Goal: Task Accomplishment & Management: Complete application form

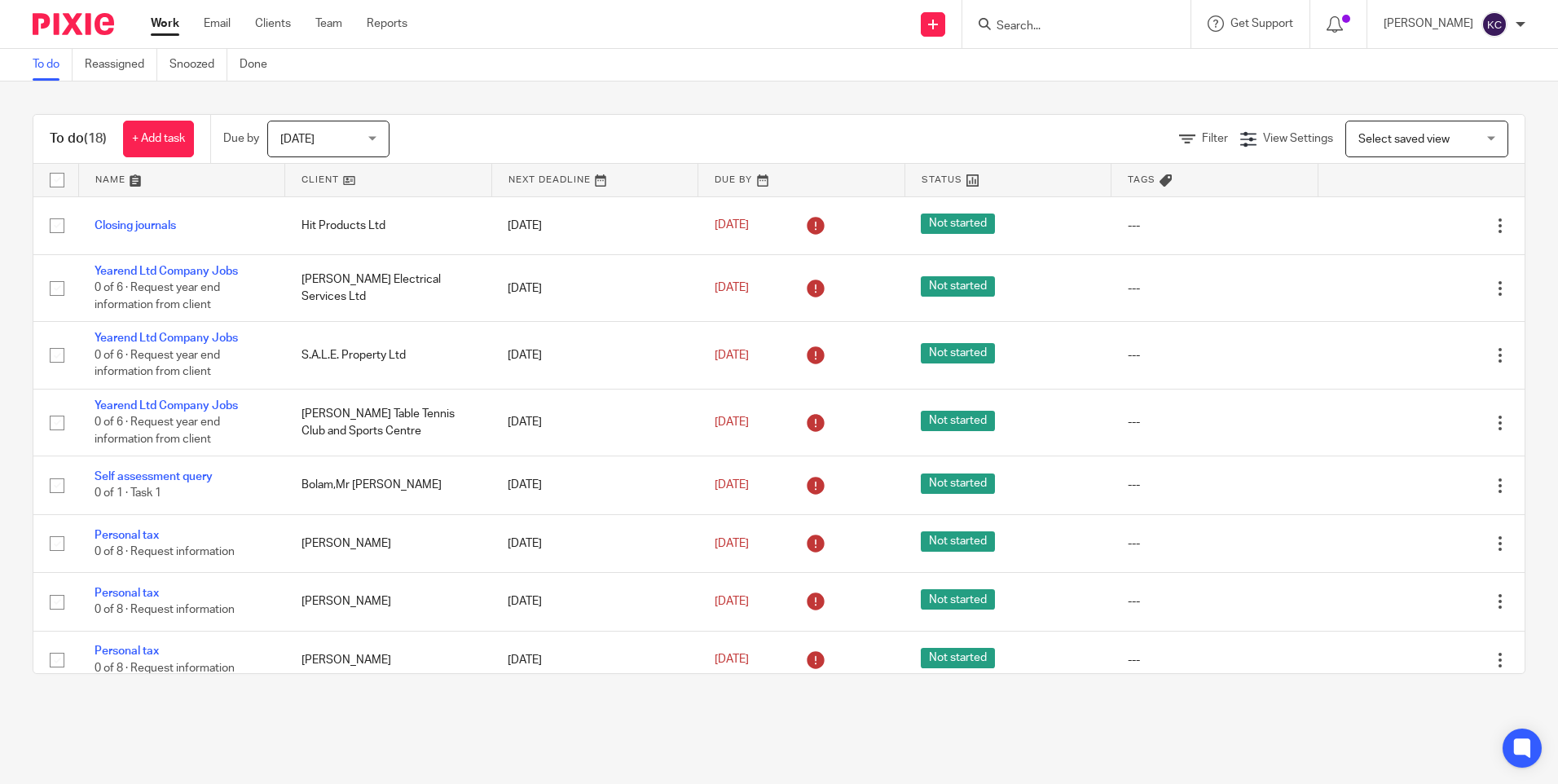
click at [1008, 24] on input "Search" at bounding box center [1068, 27] width 147 height 14
type input "RKJ Construction"
click button "submit" at bounding box center [0, 0] width 0 height 0
click at [1079, 74] on link at bounding box center [1129, 70] width 275 height 37
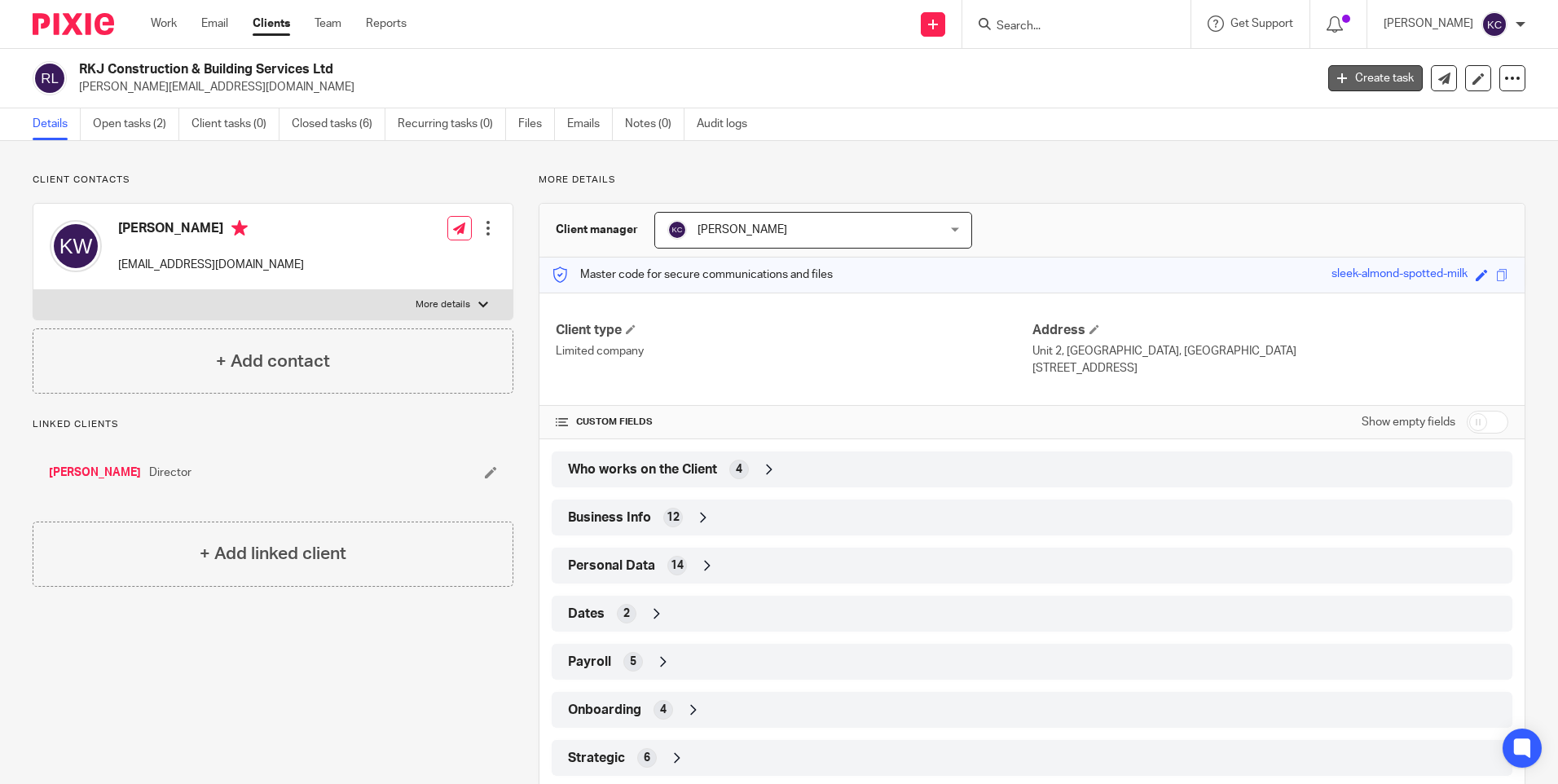
drag, startPoint x: 1359, startPoint y: 78, endPoint x: 1349, endPoint y: 81, distance: 10.4
click at [1359, 78] on link "Create task" at bounding box center [1375, 78] width 94 height 26
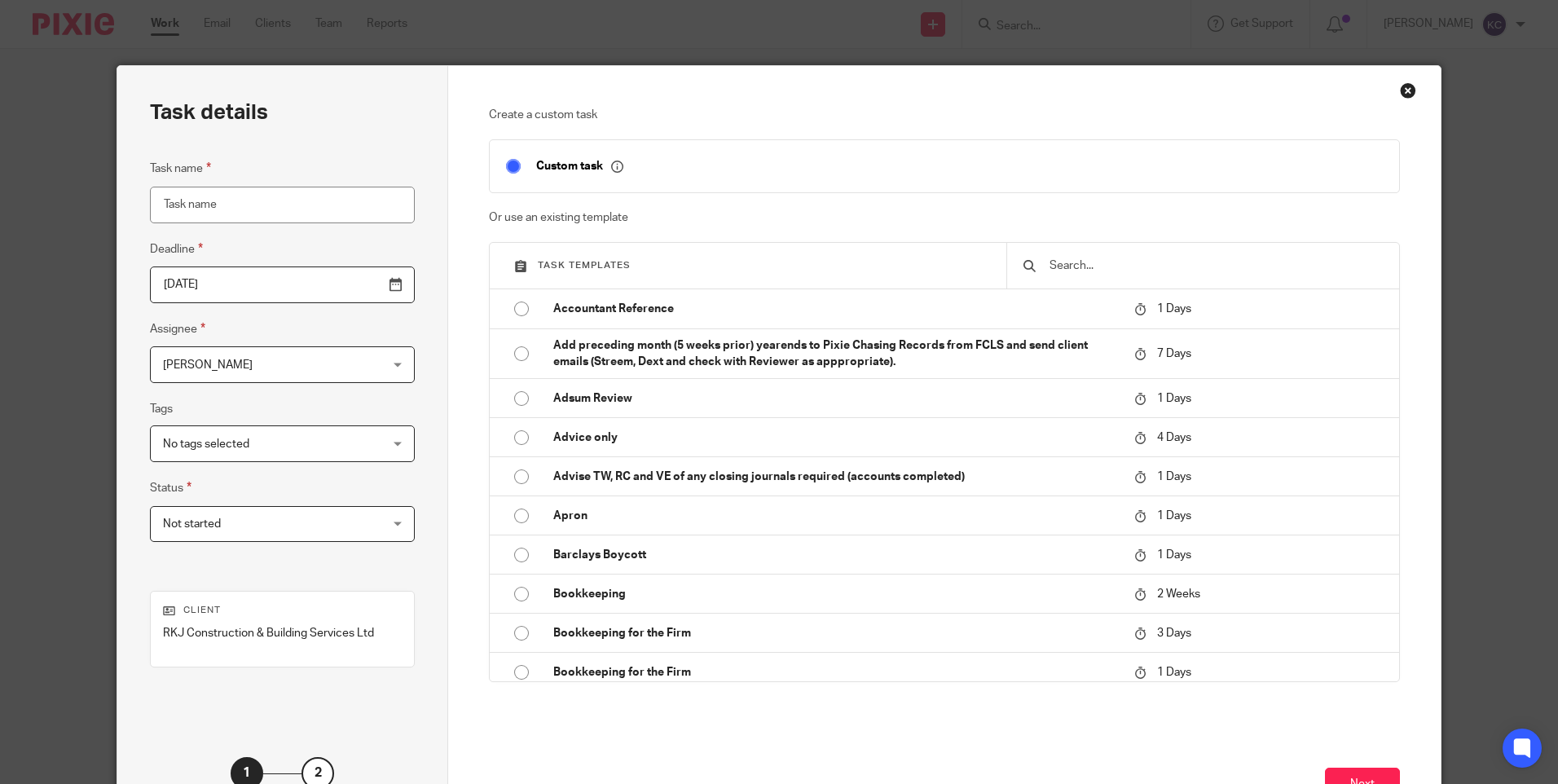
click at [251, 204] on input "Task name" at bounding box center [282, 204] width 265 height 37
type input "Share Restructure"
click at [360, 360] on div "Karen Crosdale Karen Crosdale" at bounding box center [282, 364] width 265 height 37
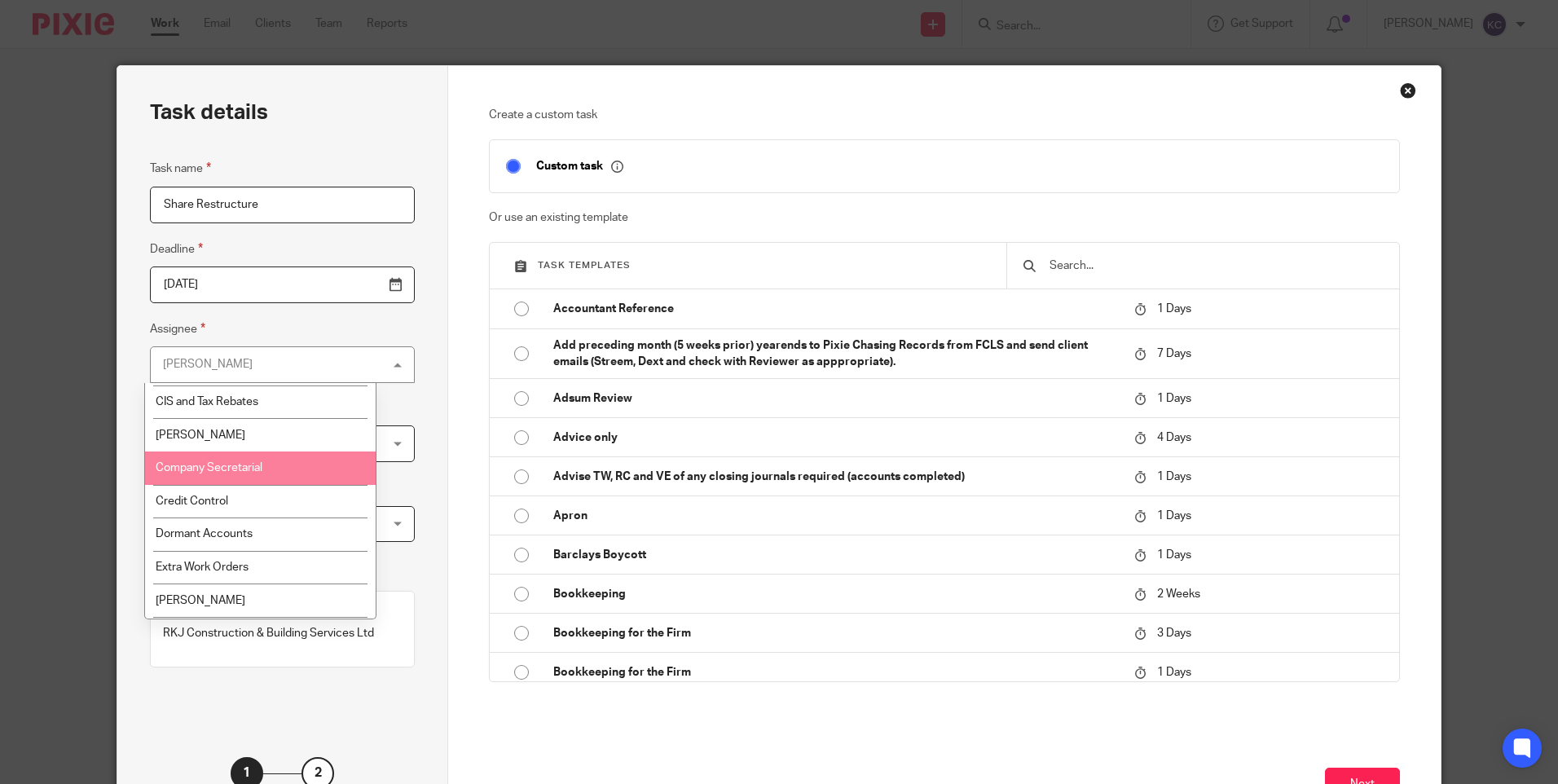
click at [273, 471] on li "Company Secretarial" at bounding box center [260, 468] width 231 height 33
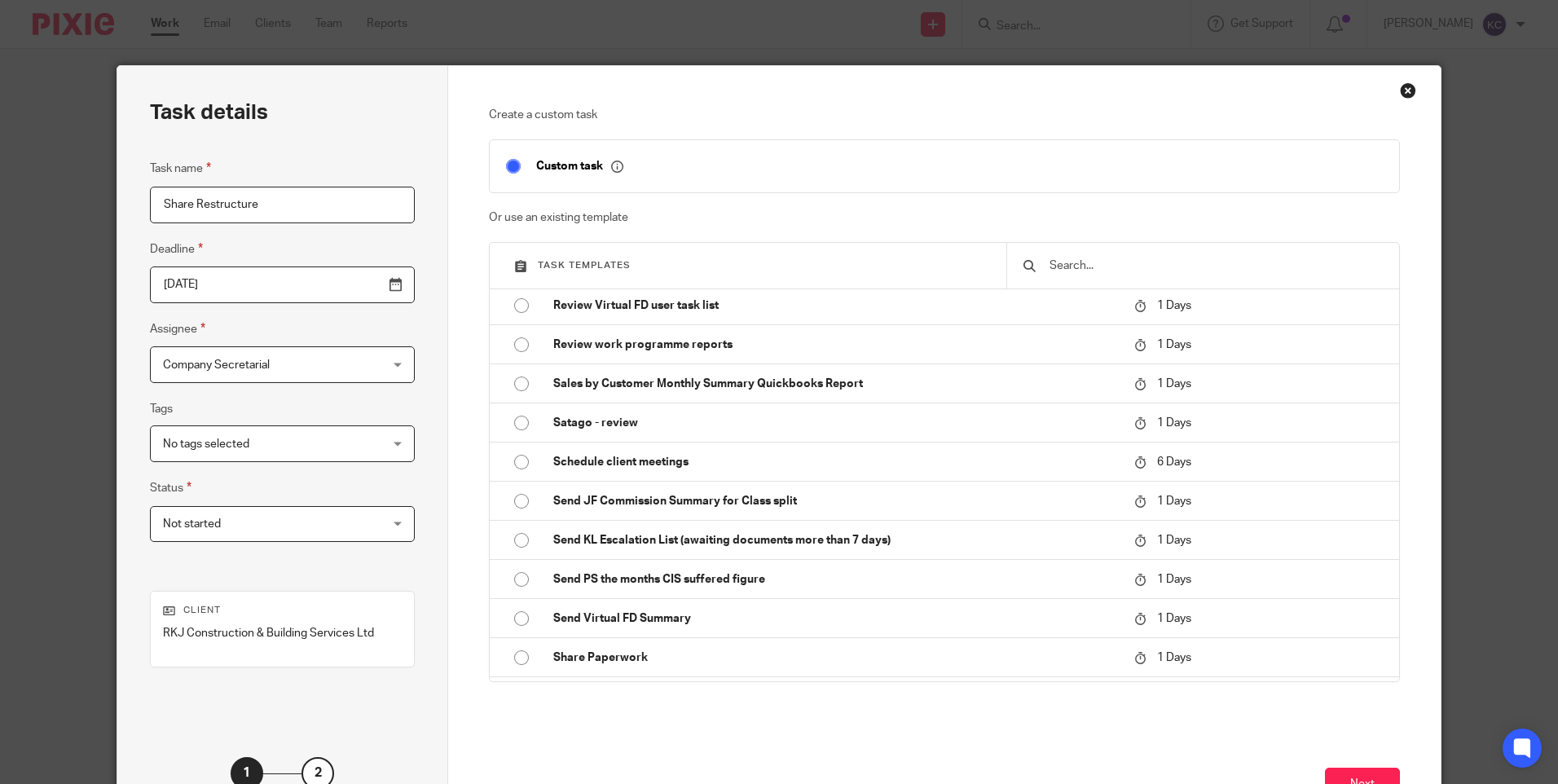
scroll to position [3328, 0]
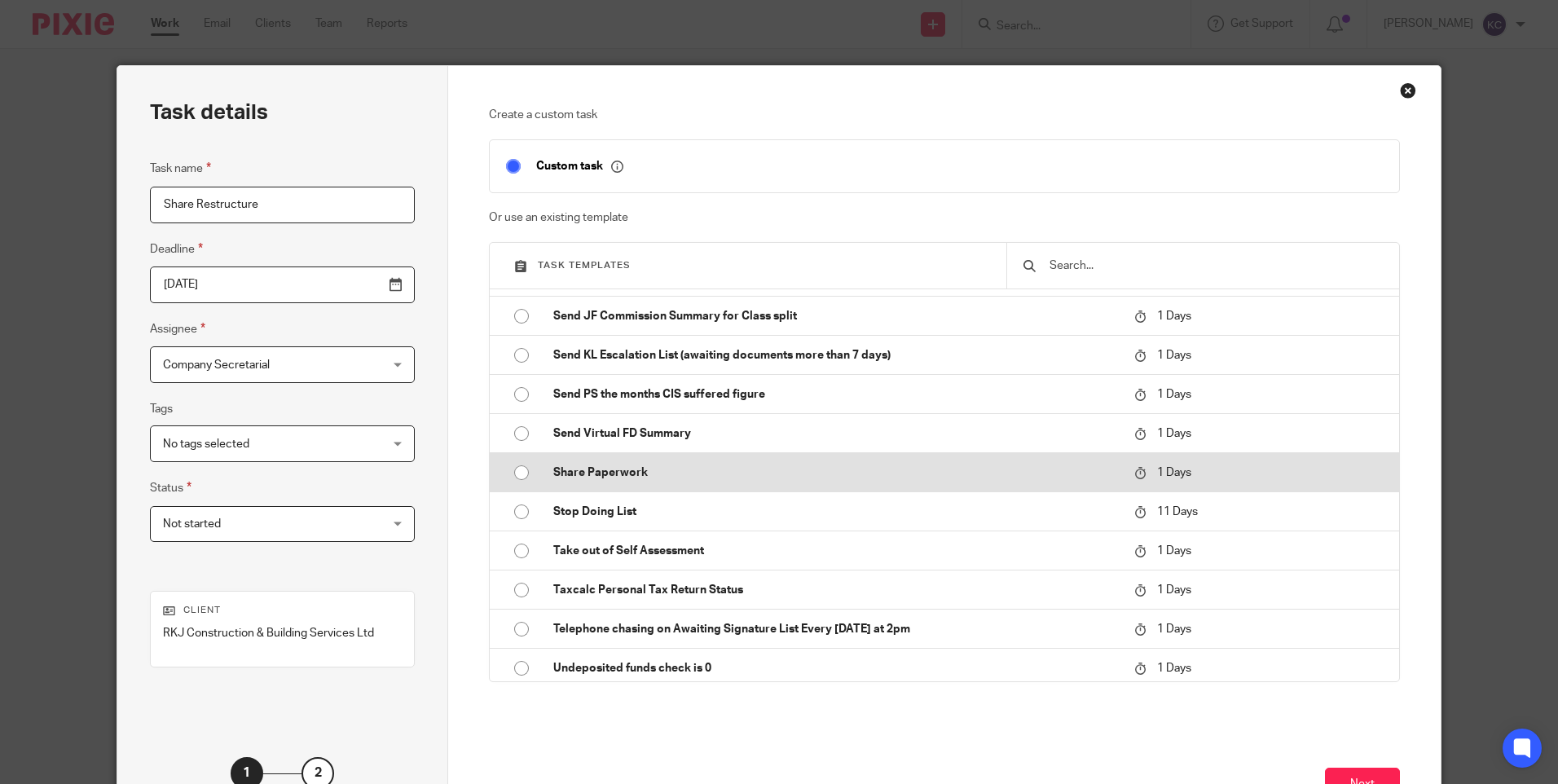
click at [519, 469] on input "radio" at bounding box center [521, 472] width 31 height 31
type input "2025-08-19"
checkbox input "false"
radio input "false"
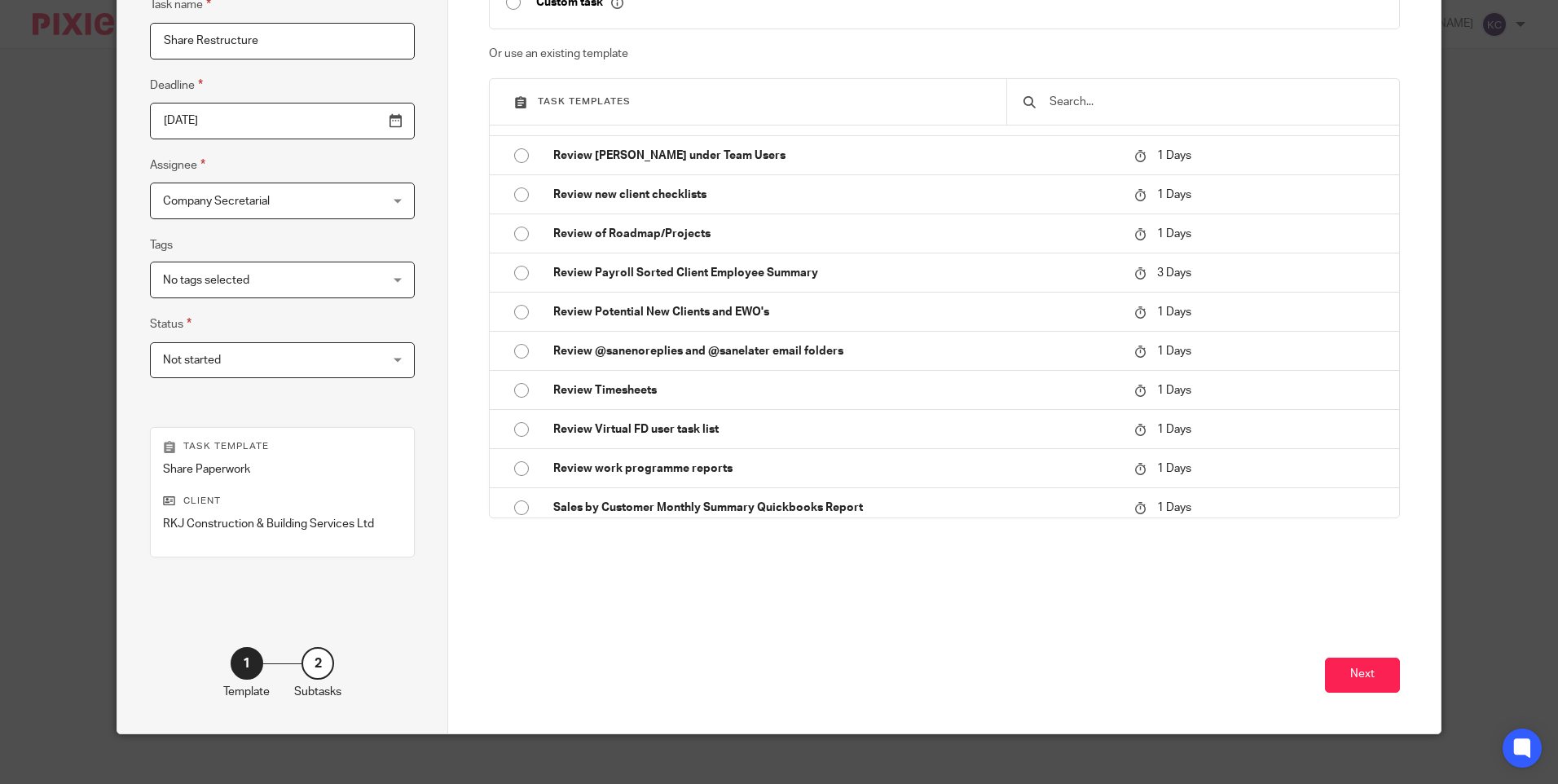
scroll to position [169, 0]
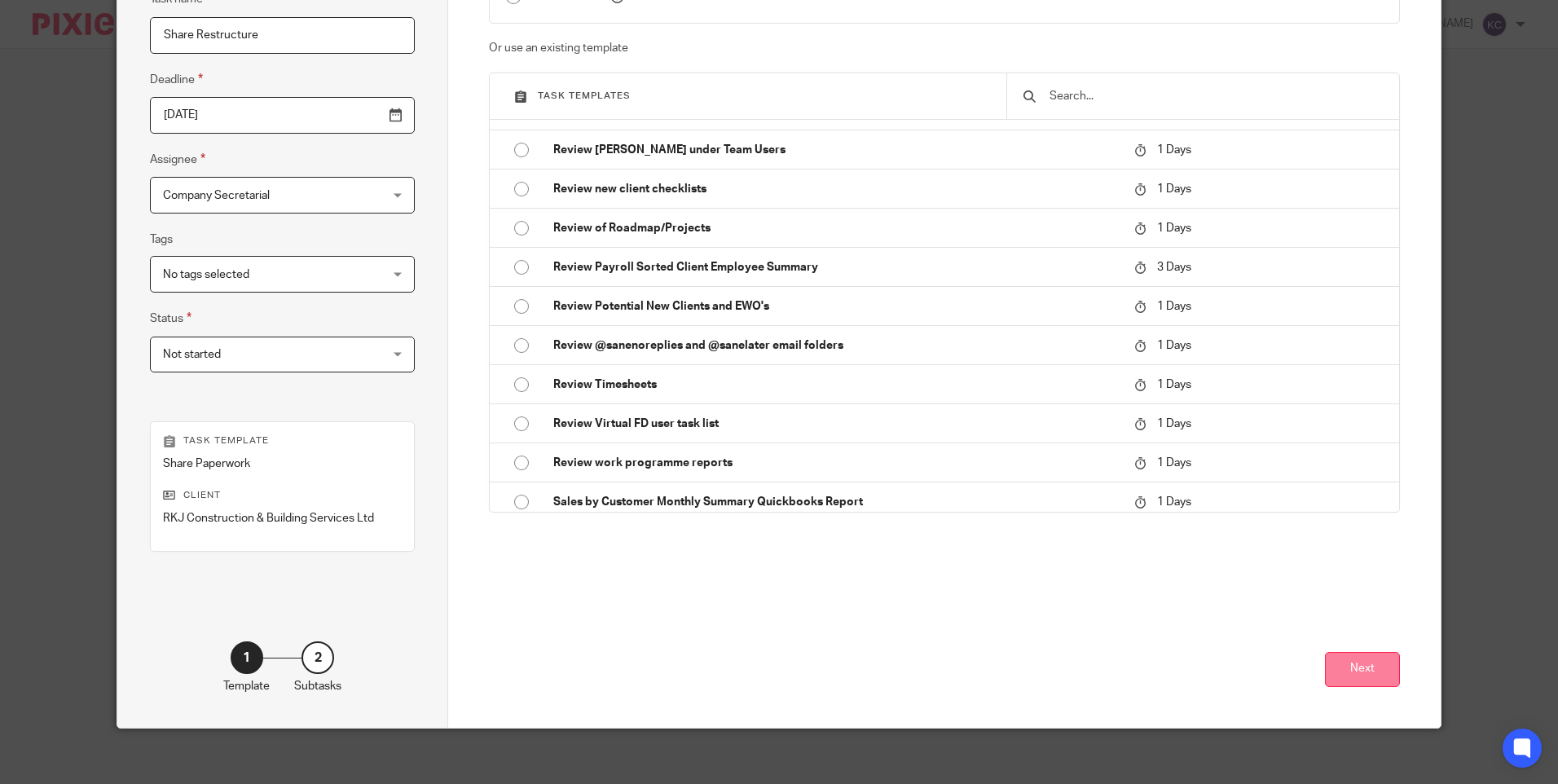
click at [1356, 666] on button "Next" at bounding box center [1363, 669] width 75 height 35
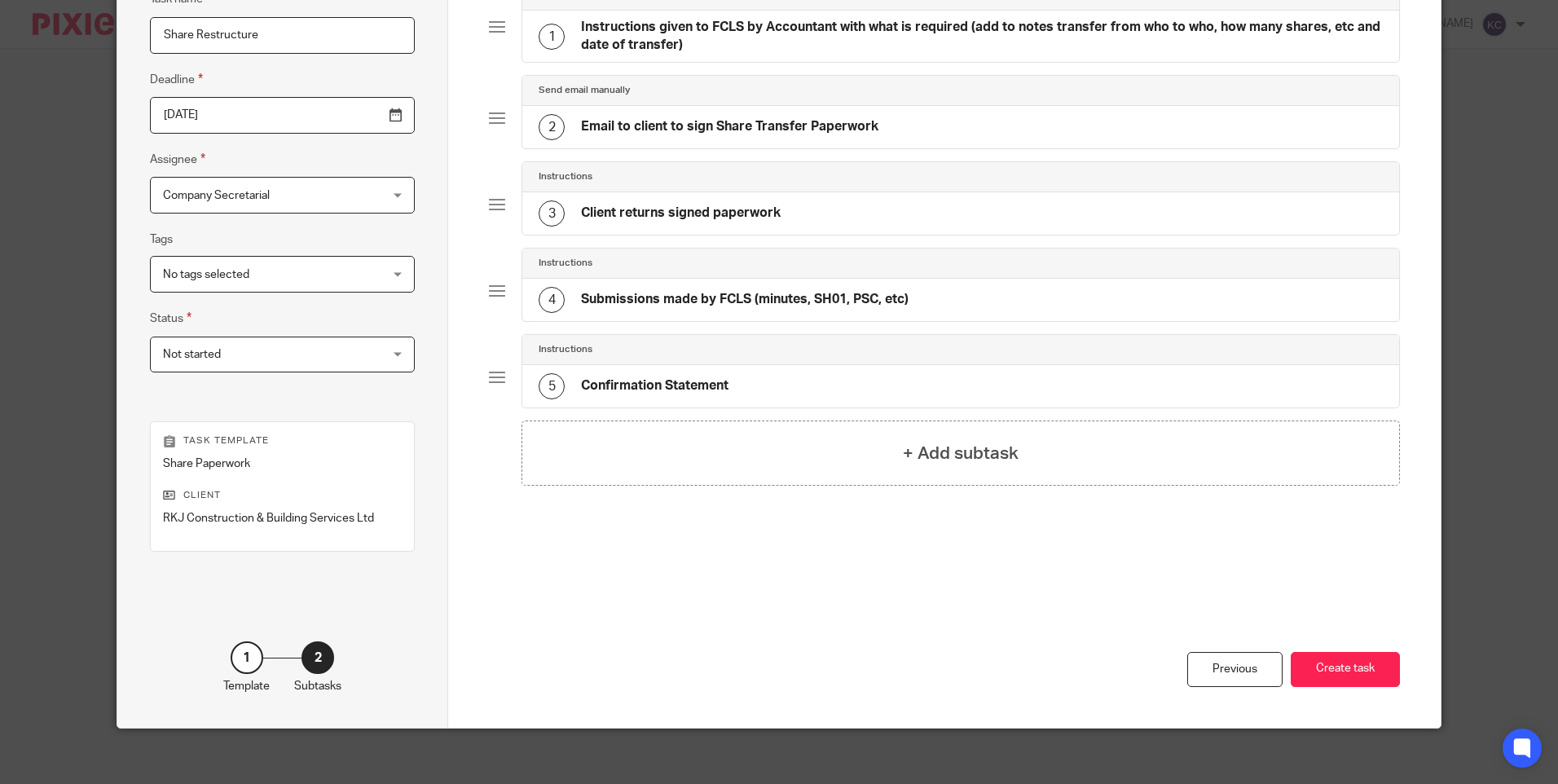
scroll to position [0, 0]
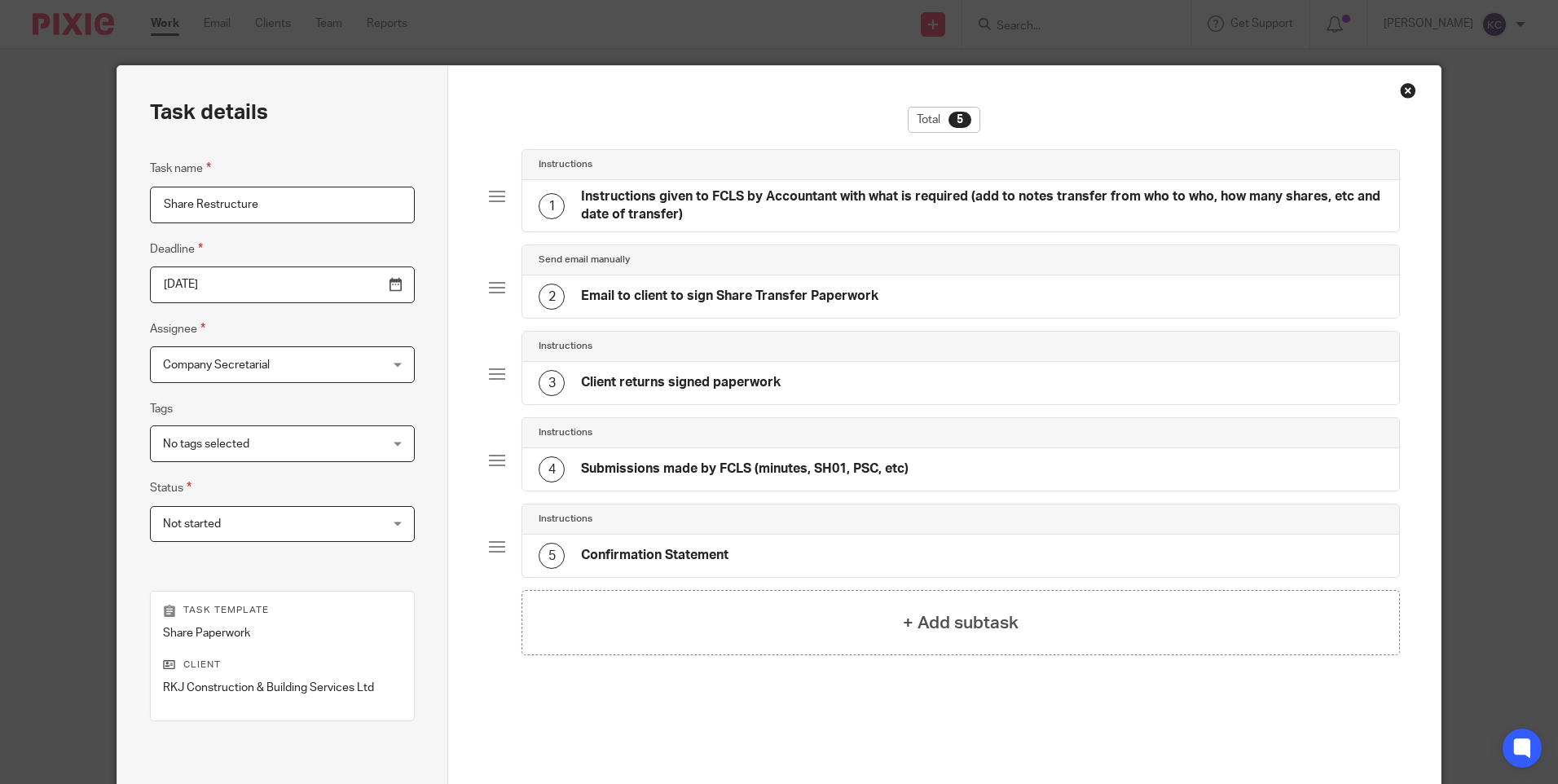
click at [833, 210] on h4 "Instructions given to FCLS by Accountant with what is required (add to notes tr…" at bounding box center [981, 205] width 801 height 35
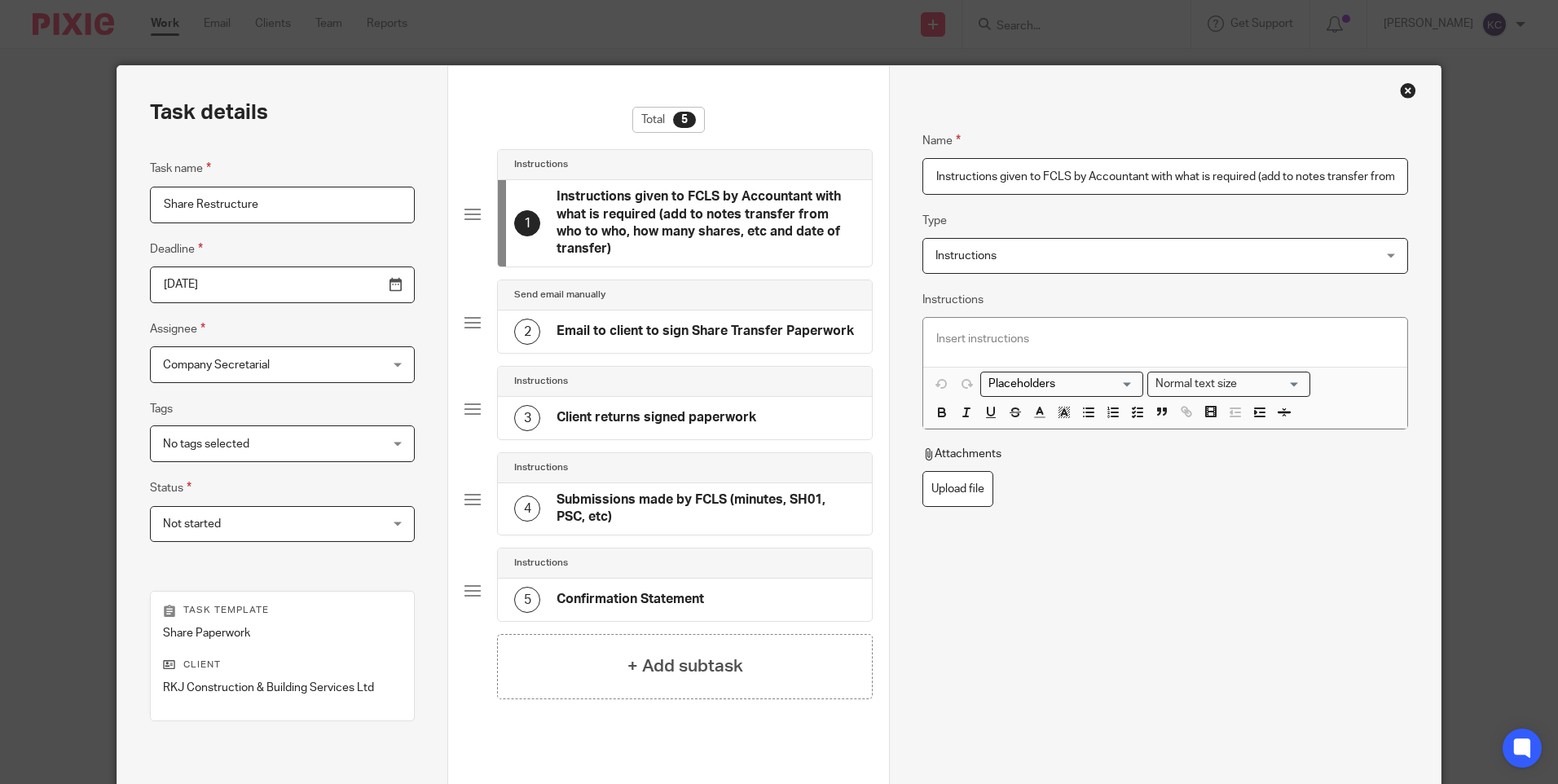
scroll to position [0, 284]
drag, startPoint x: 925, startPoint y: 176, endPoint x: 1447, endPoint y: 185, distance: 522.1
click at [1447, 185] on div "Task details Task name Share Restructure Deadline 2025-08-19 Assignee Company S…" at bounding box center [779, 392] width 1558 height 784
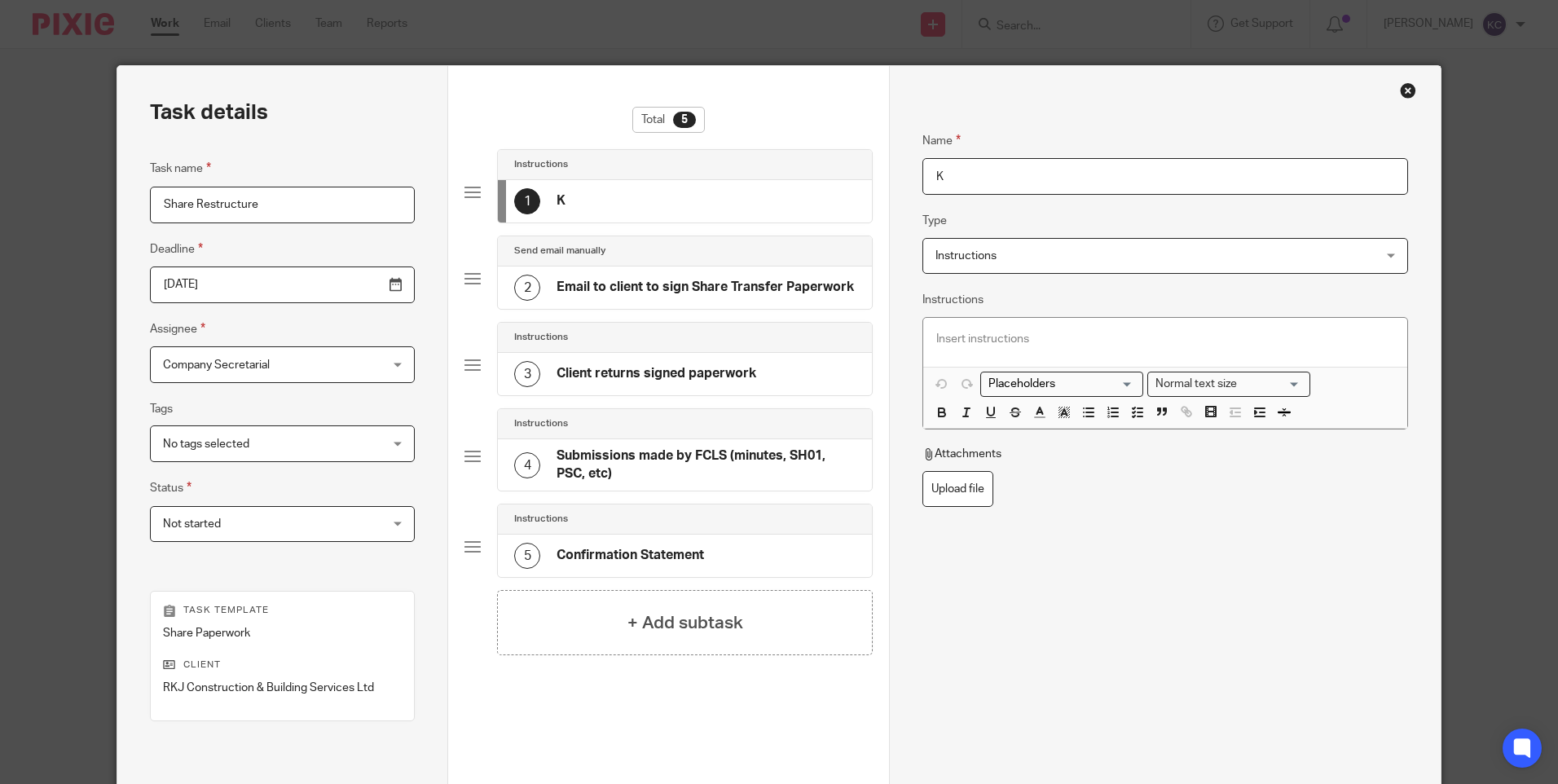
scroll to position [0, 0]
type input "[PERSON_NAME]"
click at [937, 336] on p at bounding box center [1165, 339] width 457 height 16
click at [939, 354] on div "Share Restructure" at bounding box center [1165, 342] width 483 height 49
click at [1033, 342] on p "Share Restructure" at bounding box center [1165, 339] width 457 height 16
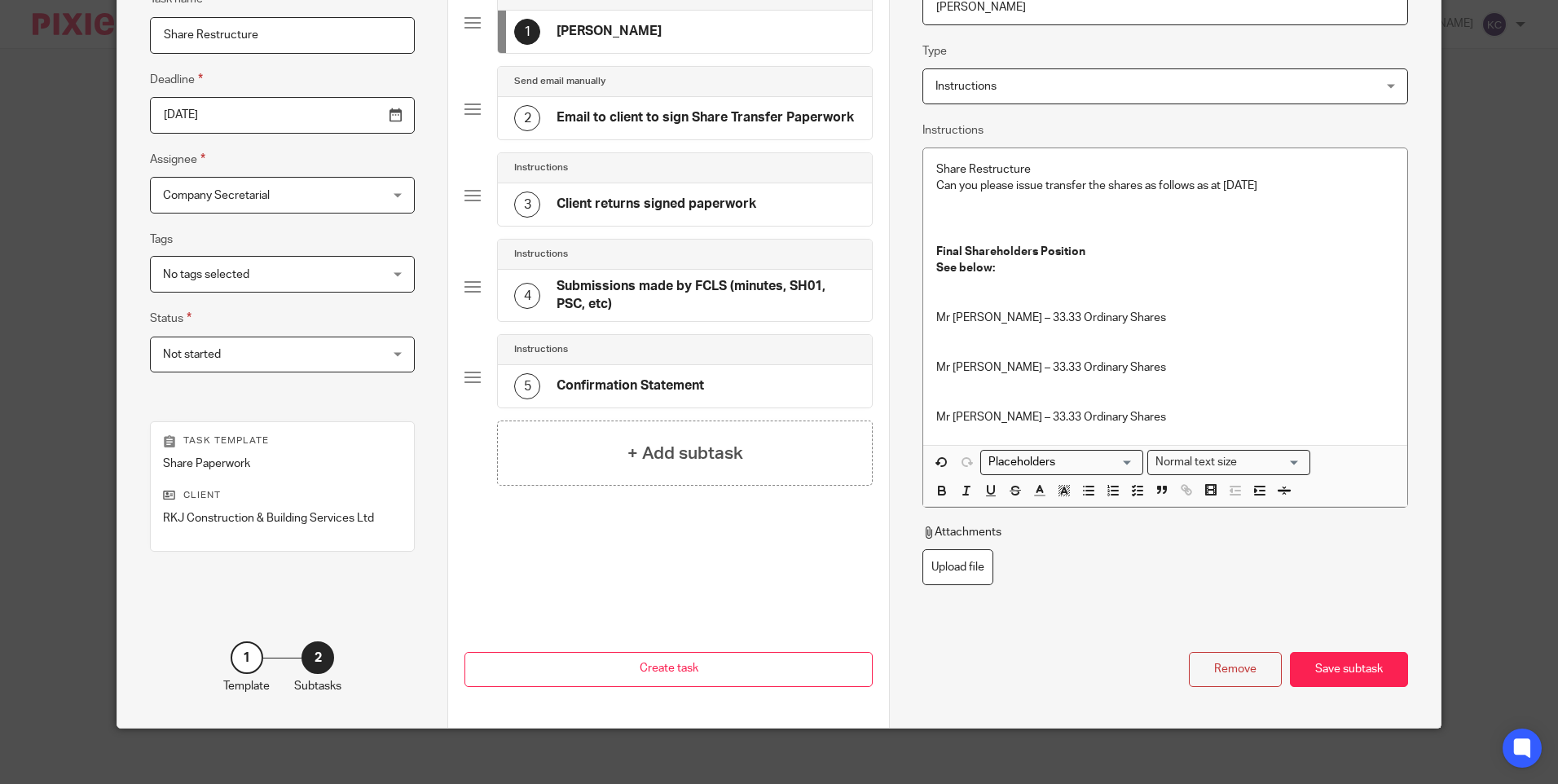
scroll to position [173, 0]
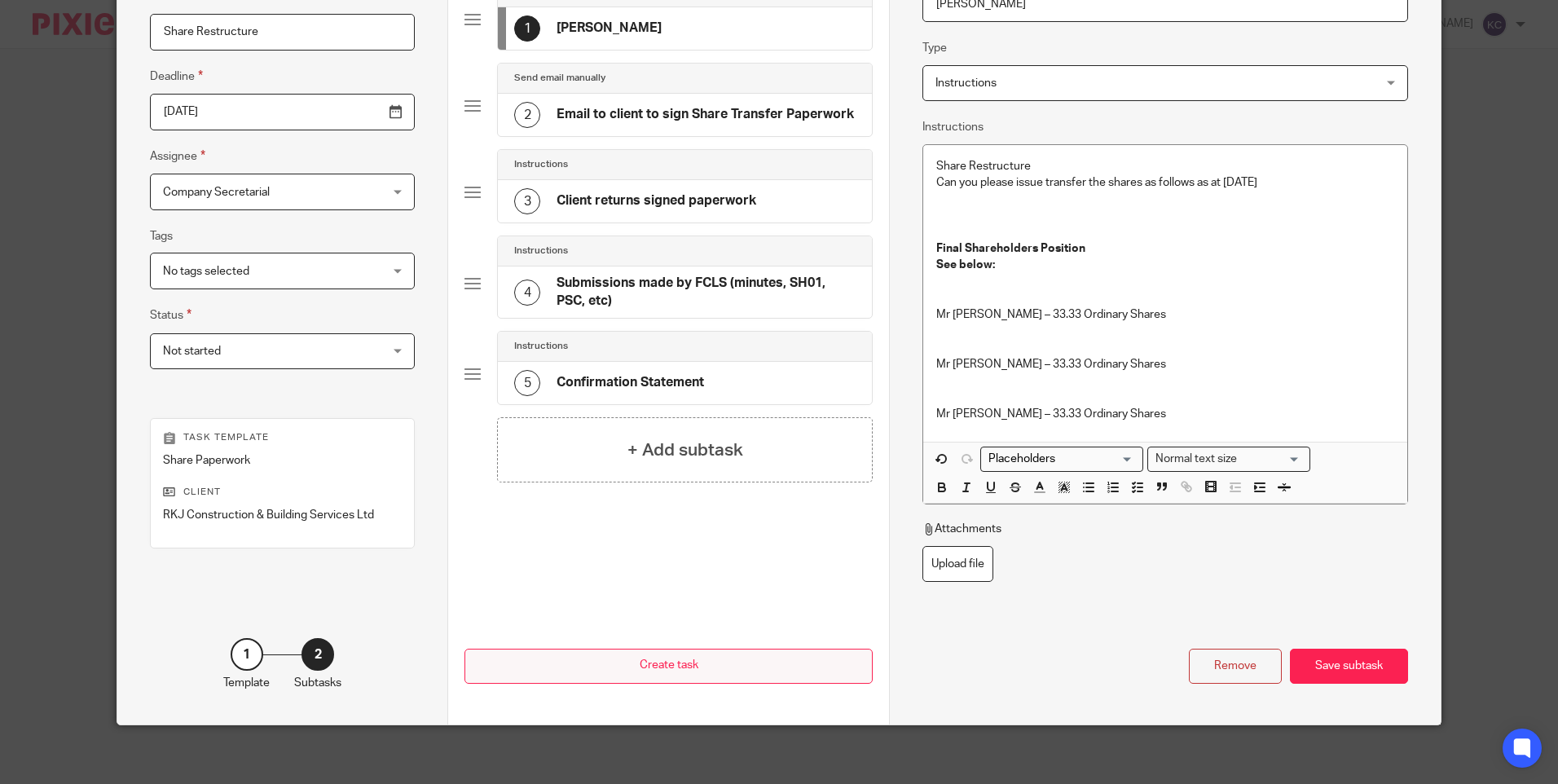
click at [668, 666] on button "Create task" at bounding box center [668, 666] width 408 height 35
